Goal: Information Seeking & Learning: Learn about a topic

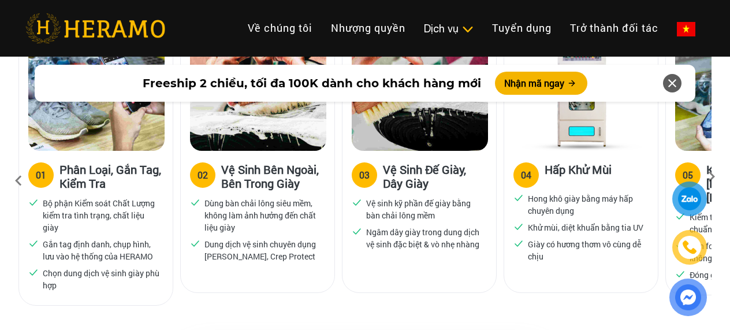
scroll to position [812, 6]
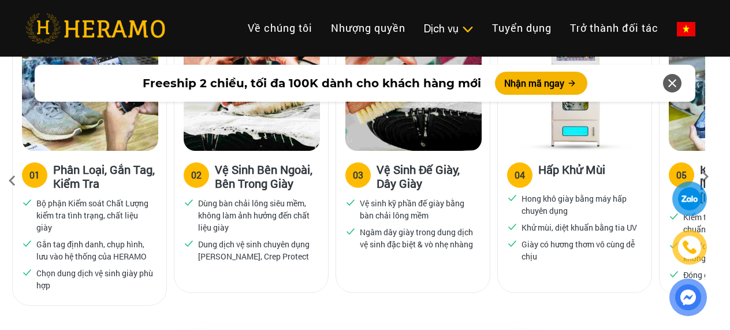
click at [706, 177] on icon at bounding box center [705, 181] width 21 height 8
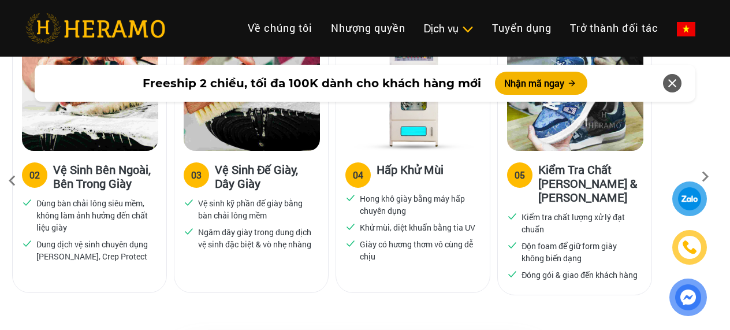
click at [706, 177] on icon at bounding box center [705, 181] width 21 height 8
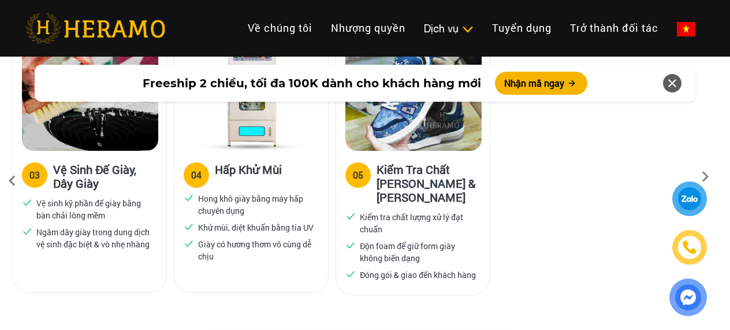
click at [706, 177] on icon at bounding box center [705, 181] width 21 height 8
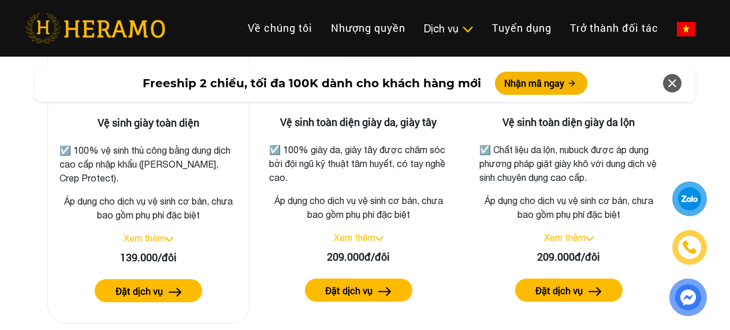
scroll to position [1736, 6]
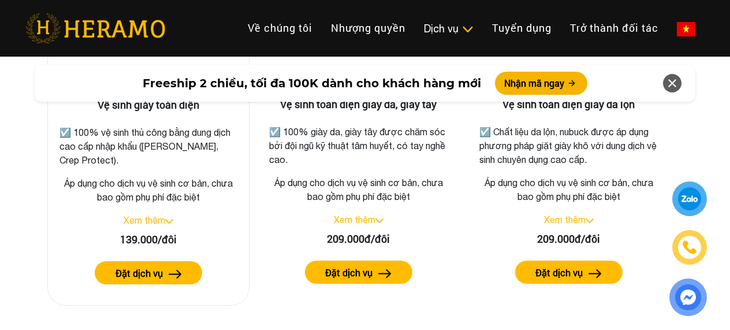
click at [161, 220] on link "Xem thêm" at bounding box center [145, 220] width 42 height 10
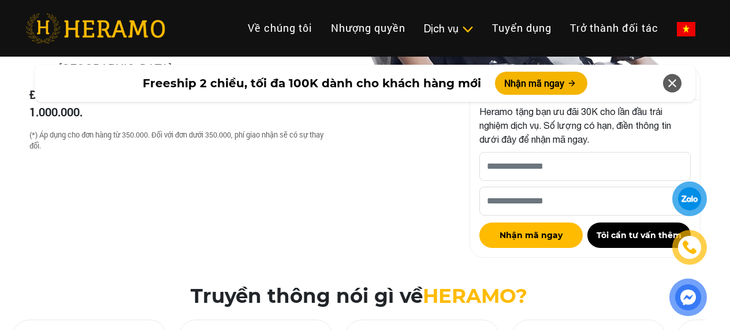
scroll to position [3756, 6]
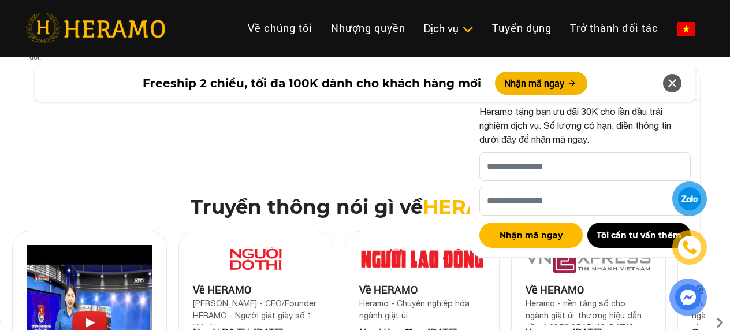
click at [666, 85] on icon at bounding box center [672, 83] width 14 height 21
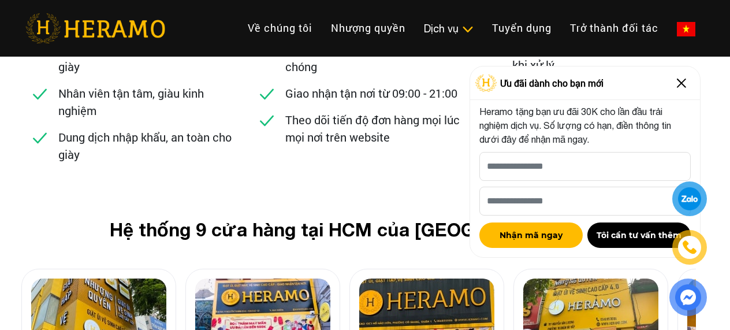
scroll to position [4680, 6]
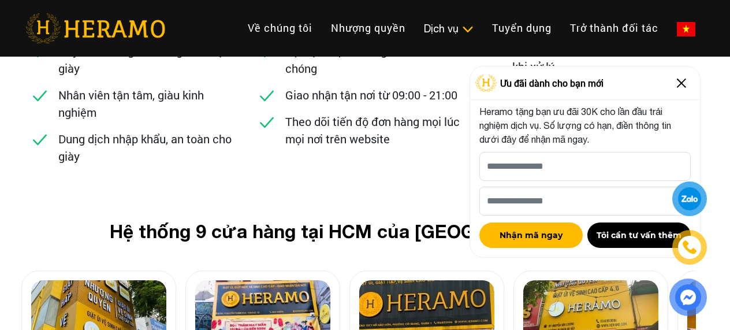
click at [680, 84] on img at bounding box center [681, 83] width 18 height 18
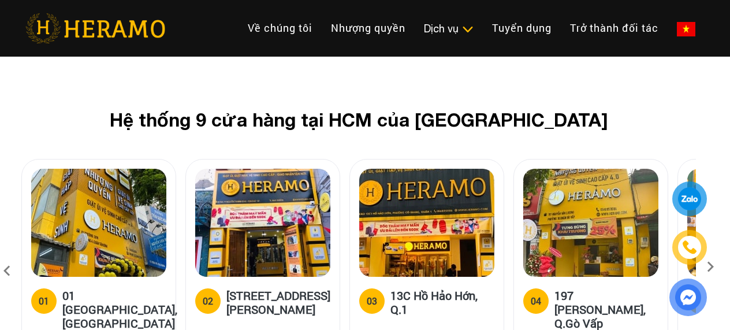
scroll to position [4795, 6]
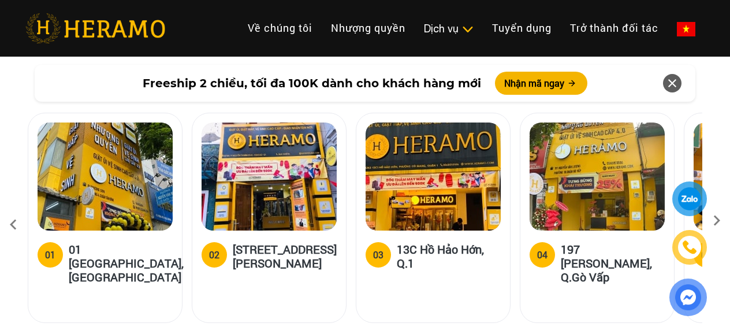
scroll to position [4617, 0]
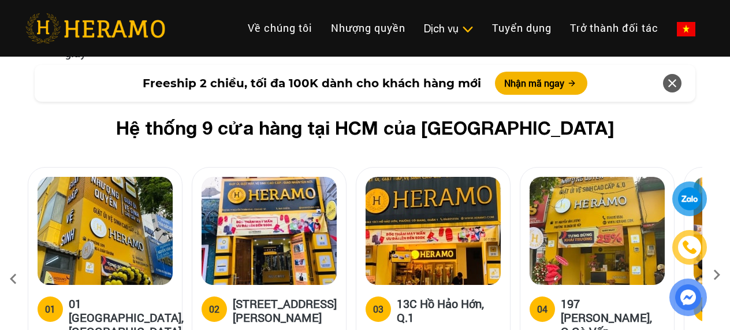
click at [673, 83] on icon at bounding box center [672, 83] width 14 height 21
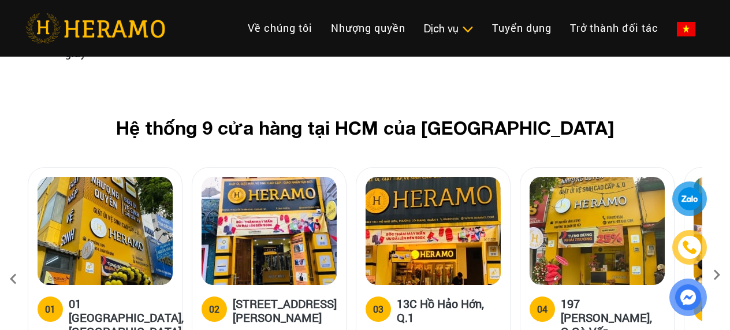
click at [715, 214] on div at bounding box center [688, 248] width 56 height 135
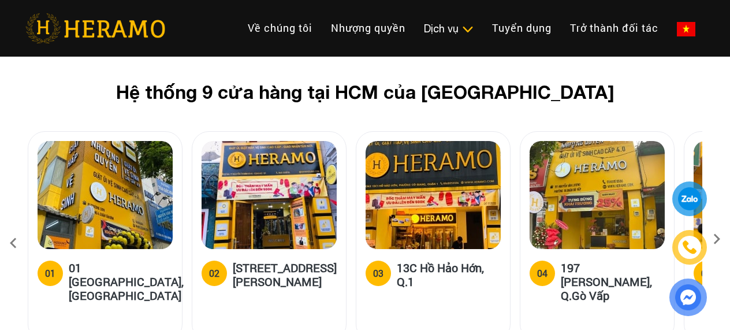
scroll to position [4675, 0]
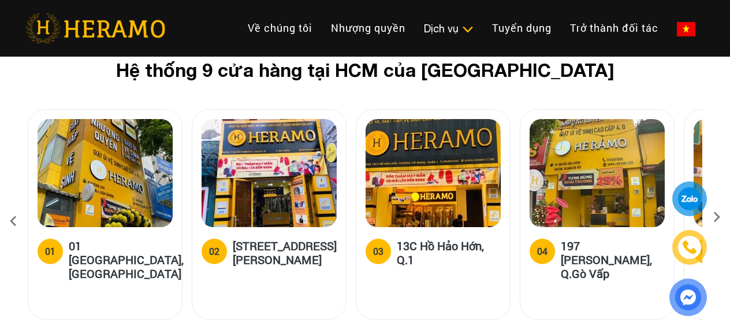
click at [717, 217] on icon at bounding box center [716, 221] width 21 height 8
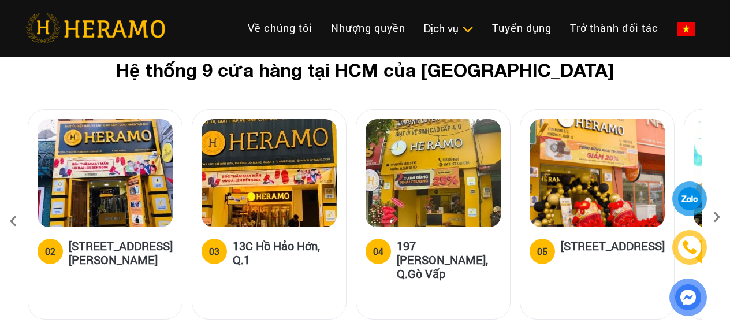
click at [717, 217] on icon at bounding box center [716, 221] width 21 height 8
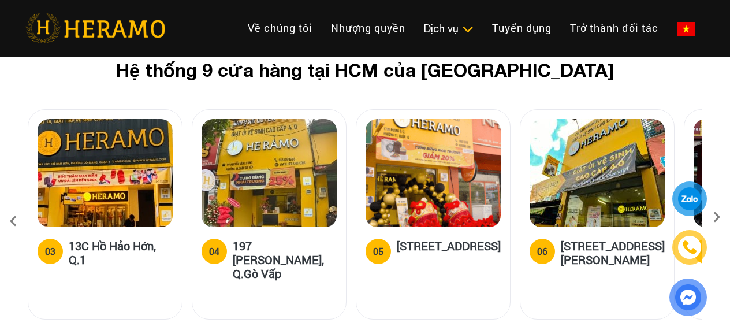
click at [717, 217] on icon at bounding box center [716, 221] width 21 height 8
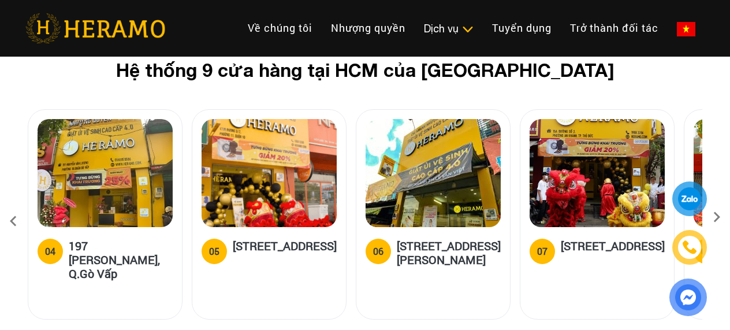
click at [717, 217] on icon at bounding box center [716, 221] width 21 height 8
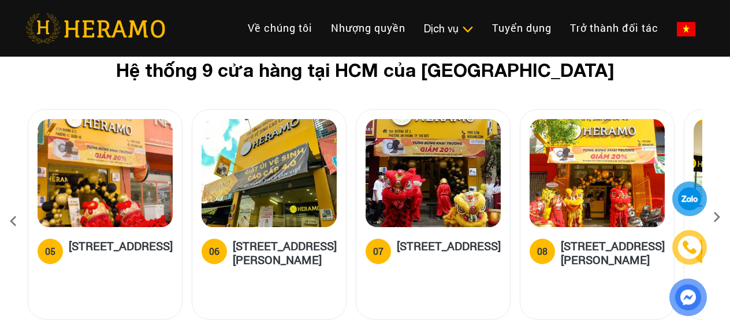
click at [717, 217] on icon at bounding box center [716, 221] width 21 height 8
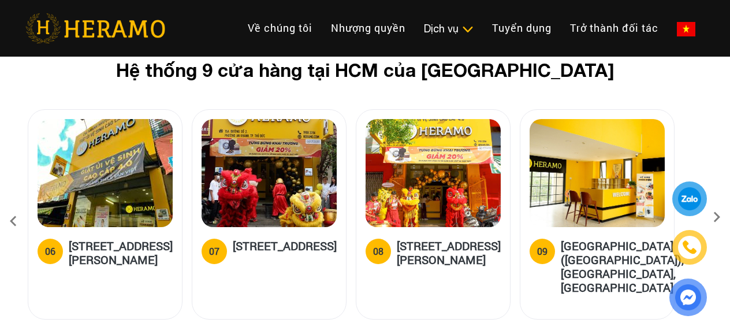
click at [717, 217] on icon at bounding box center [716, 221] width 21 height 8
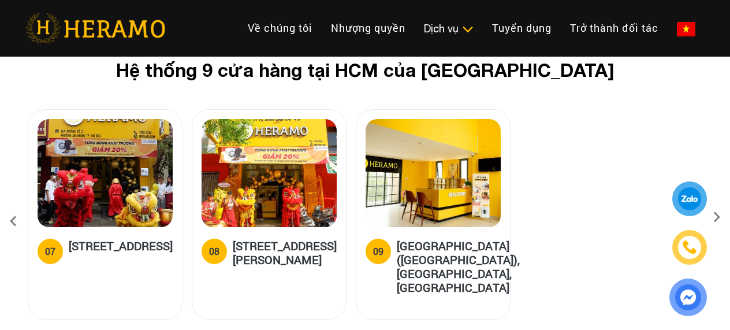
click at [717, 217] on icon at bounding box center [716, 221] width 21 height 8
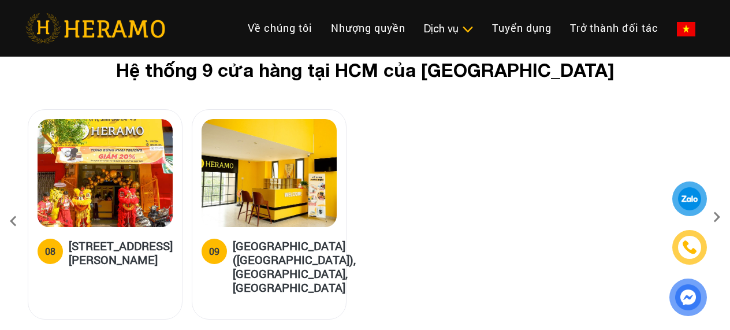
click at [719, 217] on icon at bounding box center [716, 221] width 21 height 8
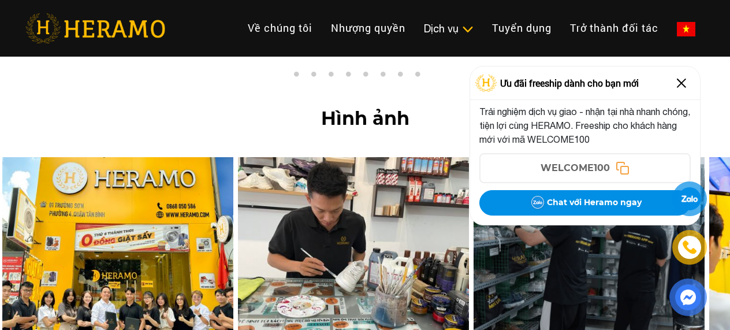
scroll to position [4963, 0]
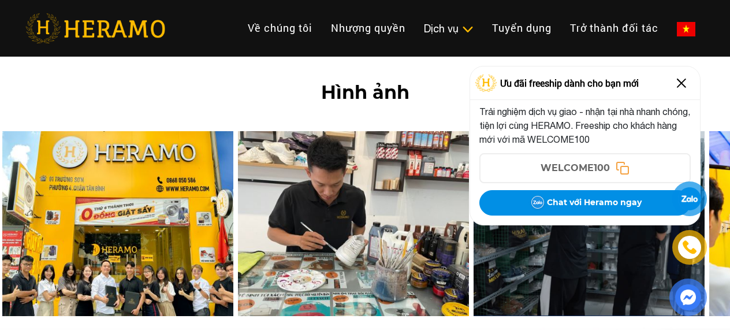
click at [682, 88] on img at bounding box center [681, 83] width 18 height 18
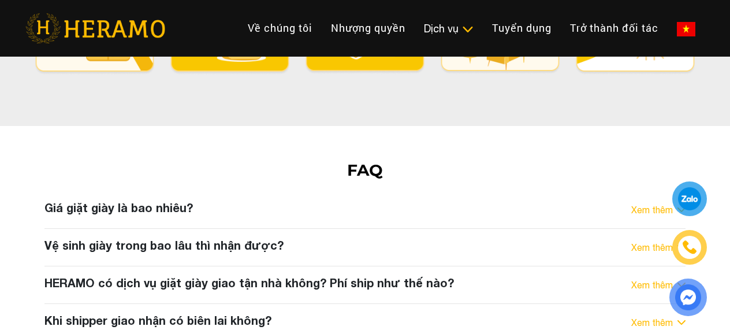
scroll to position [6061, 0]
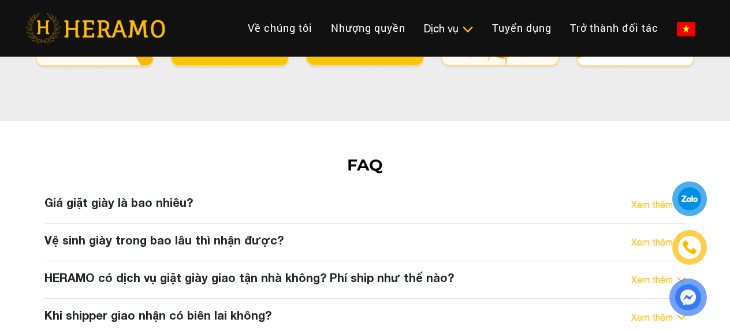
click at [167, 195] on h3 "Giá giặt giày là bao nhiêu?" at bounding box center [118, 202] width 148 height 14
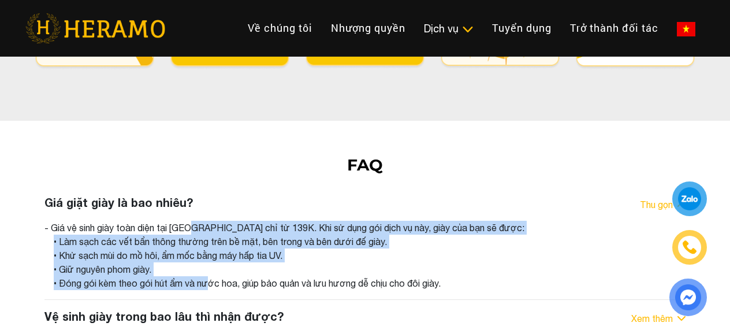
drag, startPoint x: 198, startPoint y: 161, endPoint x: 204, endPoint y: 223, distance: 62.1
click at [204, 223] on div "- Giá vệ sinh giày toàn diện tại HERAMO chỉ từ 139K. Khi sử dụng gói dịch vụ nà…" at bounding box center [364, 255] width 641 height 69
click at [162, 262] on div "• Giữ nguyên phom giày." at bounding box center [370, 269] width 632 height 14
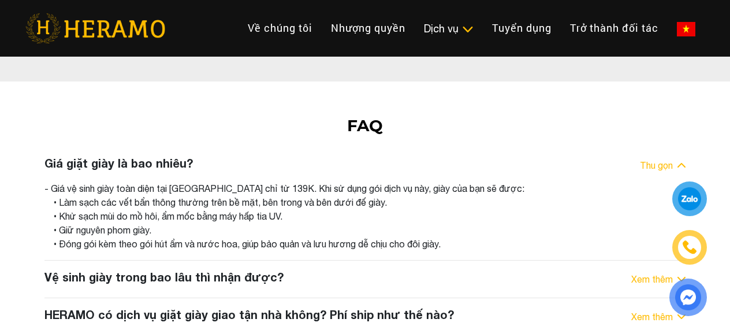
scroll to position [6118, 0]
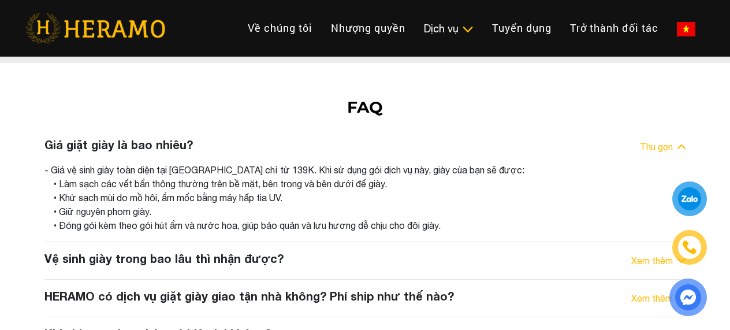
click at [199, 251] on h3 "Vệ sinh giày trong bao lâu thì nhận được?" at bounding box center [163, 258] width 239 height 14
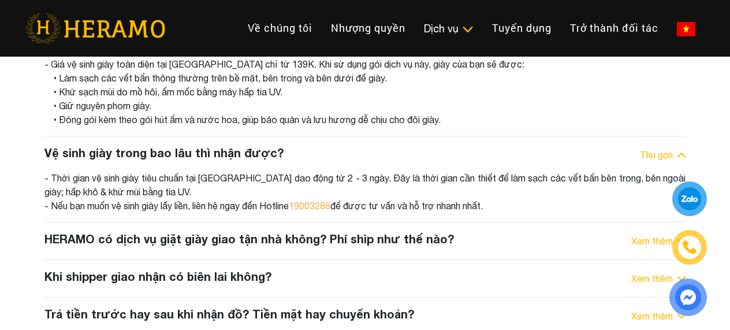
scroll to position [6234, 0]
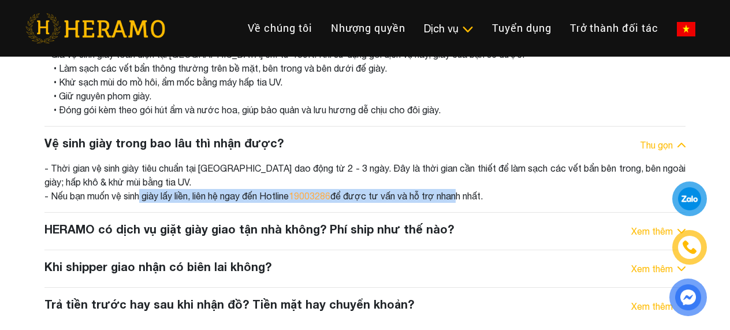
drag, startPoint x: 142, startPoint y: 130, endPoint x: 468, endPoint y: 135, distance: 325.7
click at [468, 161] on div "- Thời gian vệ sinh giày tiêu chuẩn tại HERAMO dao động từ 2 - 3 ngày. Đây là t…" at bounding box center [364, 182] width 641 height 42
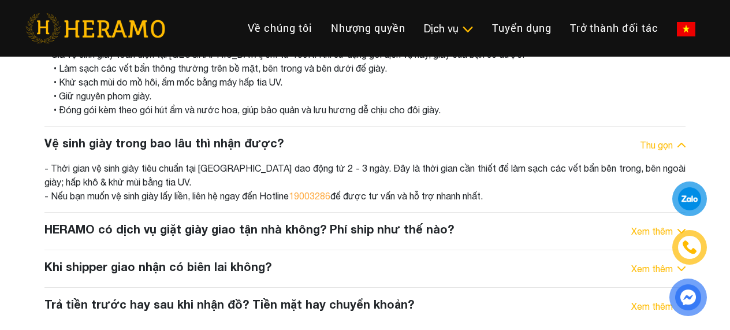
click at [478, 161] on div "- Thời gian vệ sinh giày tiêu chuẩn tại HERAMO dao động từ 2 - 3 ngày. Đây là t…" at bounding box center [364, 182] width 641 height 42
click at [254, 222] on h3 "HERAMO có dịch vụ giặt giày giao tận nhà không? Phí ship như thế nào?" at bounding box center [248, 229] width 409 height 14
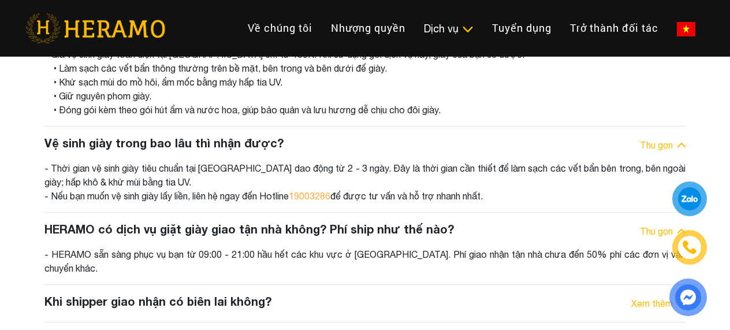
scroll to position [6291, 0]
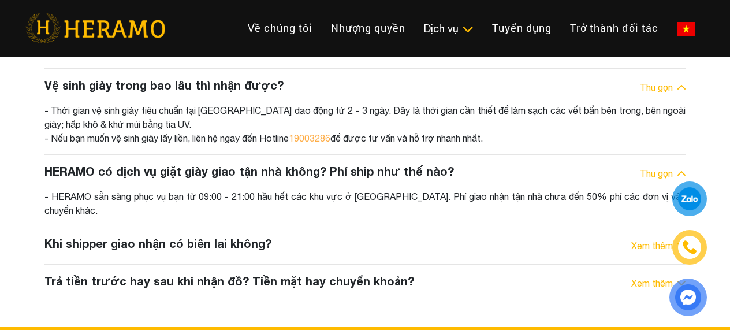
click at [236, 236] on h3 "Khi shipper giao nhận có biên lai không?" at bounding box center [157, 243] width 227 height 14
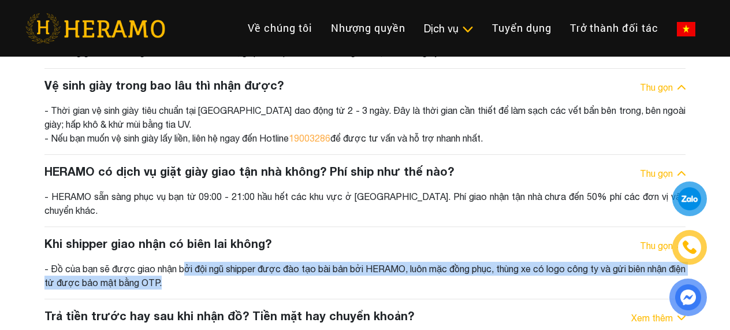
drag, startPoint x: 189, startPoint y: 203, endPoint x: 192, endPoint y: 220, distance: 17.6
click at [192, 262] on div "- Đồ của bạn sẽ được giao nhận bởi đội ngũ shipper được đào tạo bài bản bởi HER…" at bounding box center [364, 276] width 641 height 28
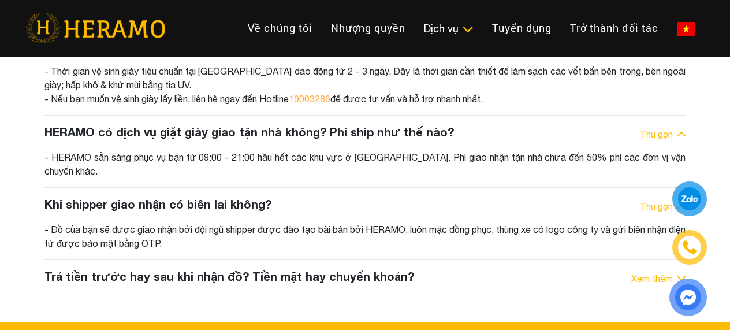
scroll to position [6349, 0]
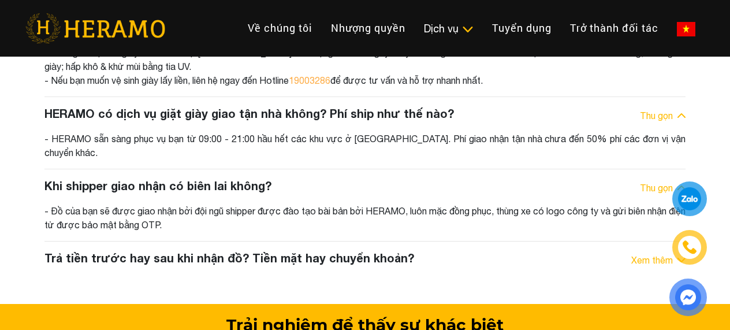
click at [200, 251] on h3 "Trả tiền trước hay sau khi nhận đồ? Tiền mặt hay chuyển khoản?" at bounding box center [229, 258] width 370 height 14
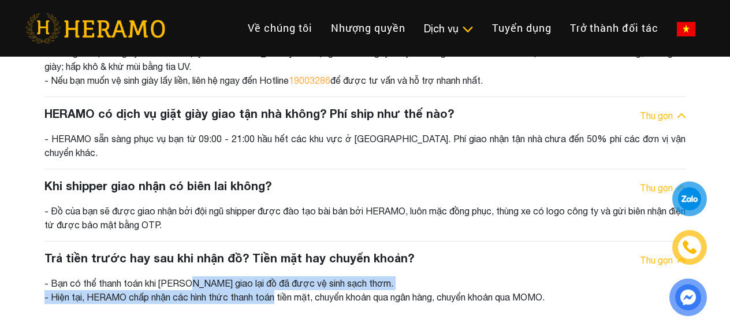
drag, startPoint x: 188, startPoint y: 217, endPoint x: 189, endPoint y: 233, distance: 16.8
click at [189, 276] on div "- Bạn có thể thanh toán khi shipper giao lại đồ đã được vệ sinh sạch thơm. - Hi…" at bounding box center [364, 290] width 641 height 28
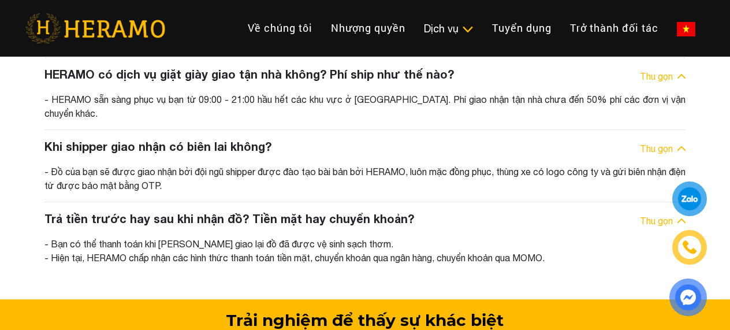
scroll to position [6407, 0]
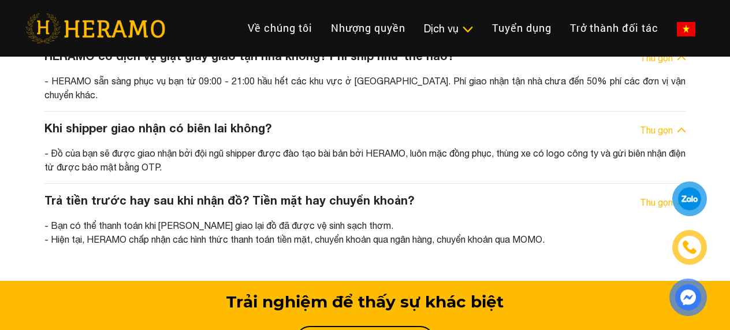
drag, startPoint x: 107, startPoint y: 175, endPoint x: 564, endPoint y: 173, distance: 456.2
click at [564, 218] on div "- Bạn có thể thanh toán khi shipper giao lại đồ đã được vệ sinh sạch thơm. - Hi…" at bounding box center [364, 232] width 641 height 28
click at [308, 218] on div "- Bạn có thể thanh toán khi shipper giao lại đồ đã được vệ sinh sạch thơm. - Hi…" at bounding box center [364, 232] width 641 height 28
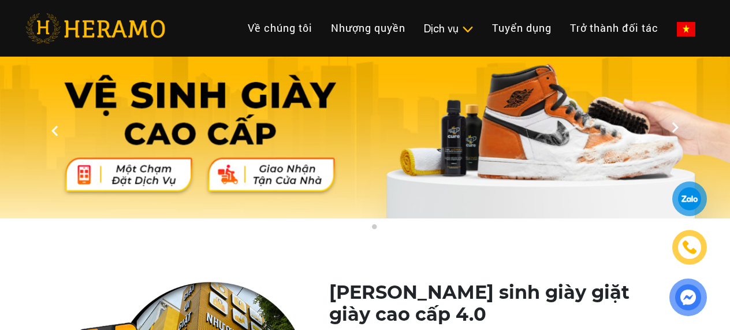
scroll to position [0, 0]
